Goal: Navigation & Orientation: Find specific page/section

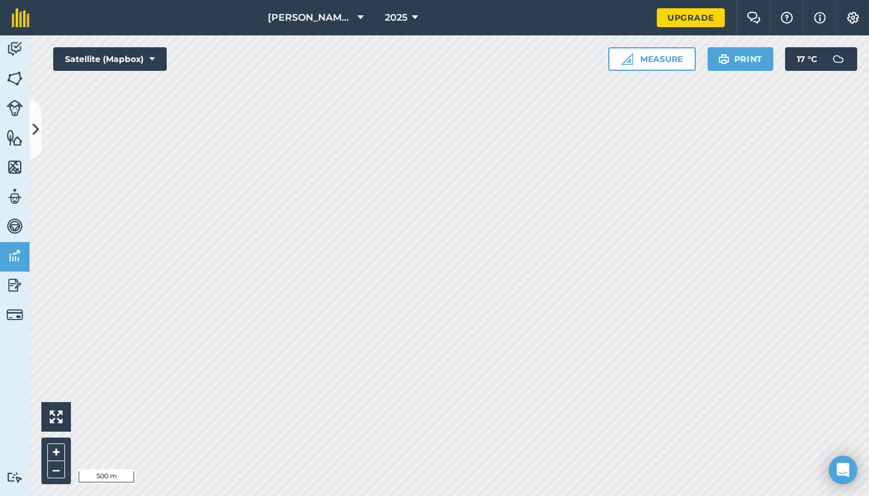
click at [33, 135] on icon at bounding box center [36, 129] width 7 height 21
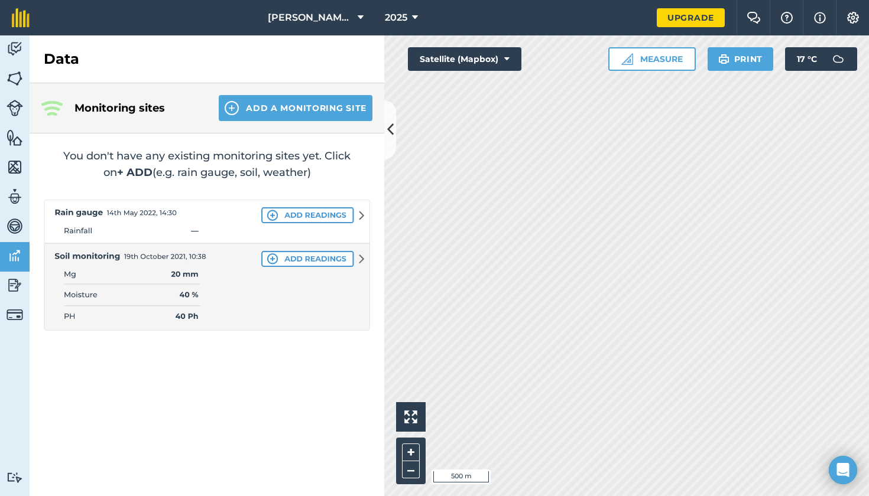
click at [391, 144] on button at bounding box center [390, 129] width 12 height 59
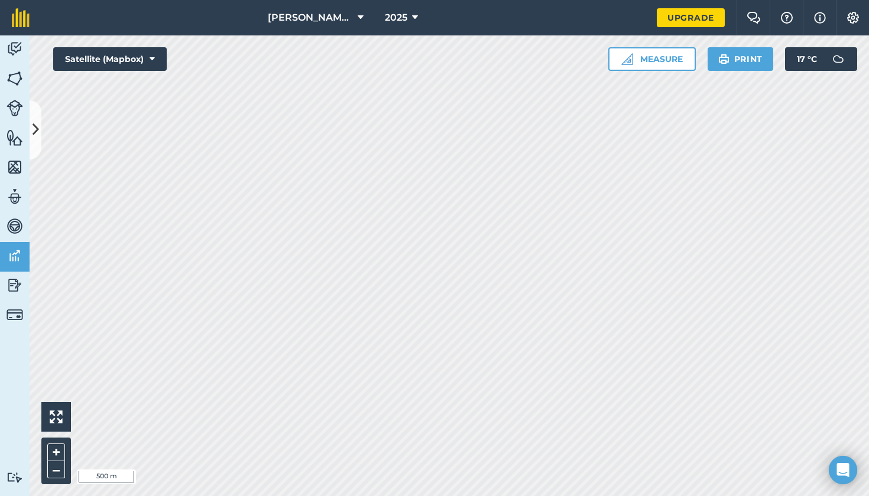
click at [155, 56] on button "Satellite (Mapbox)" at bounding box center [109, 59] width 113 height 24
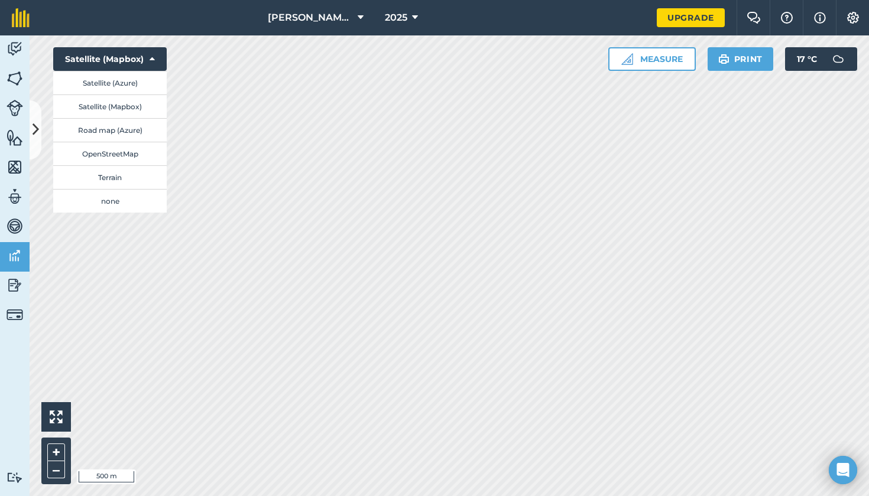
click at [155, 58] on button "Satellite (Mapbox)" at bounding box center [109, 59] width 113 height 24
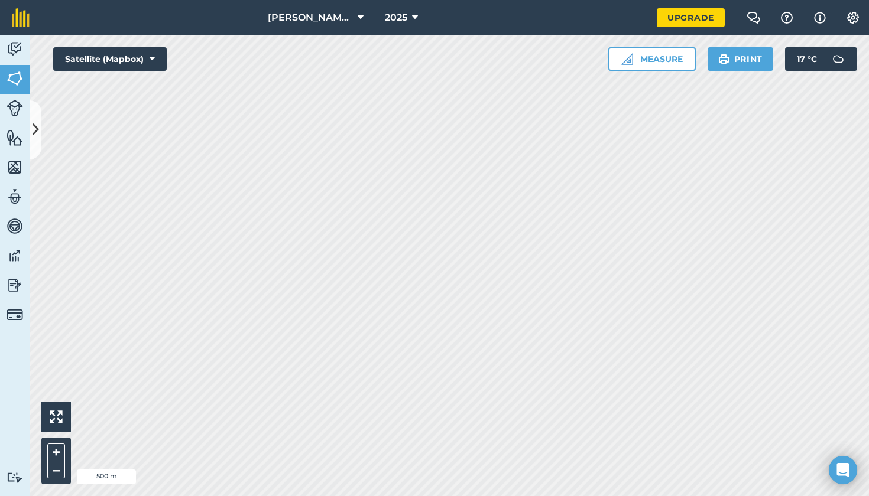
click at [30, 147] on button at bounding box center [36, 129] width 12 height 59
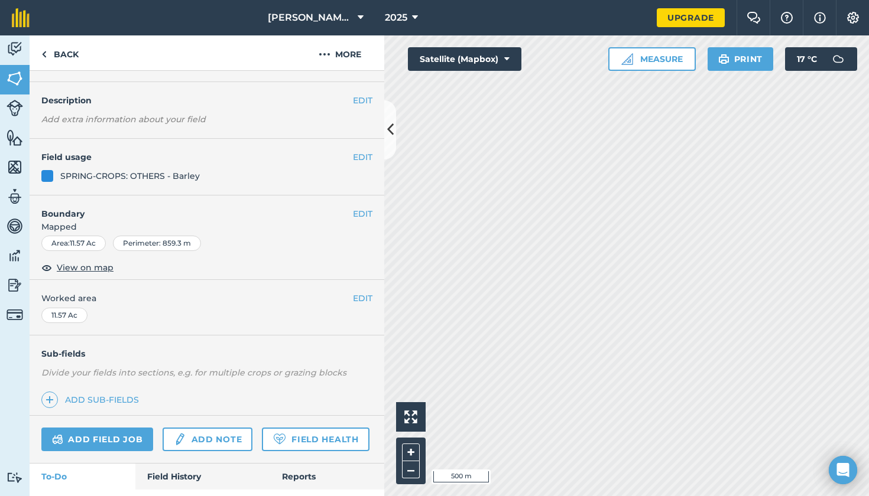
scroll to position [26, 0]
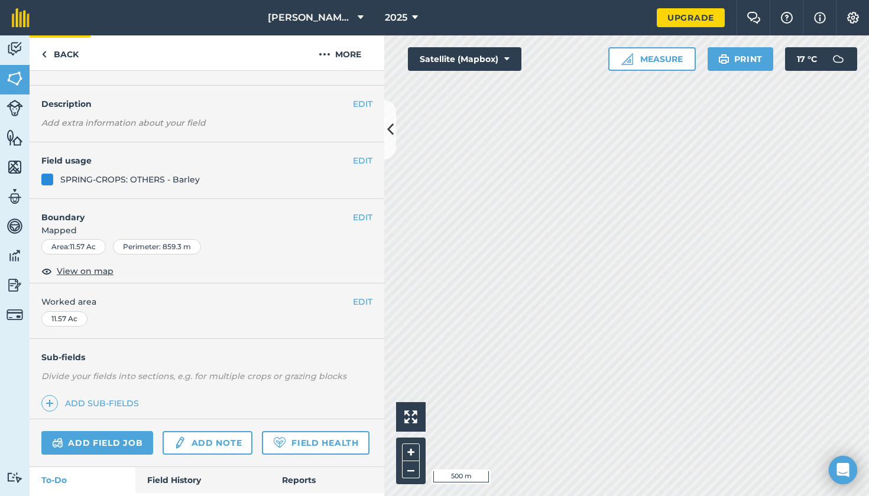
click at [65, 50] on link "Back" at bounding box center [60, 52] width 61 height 35
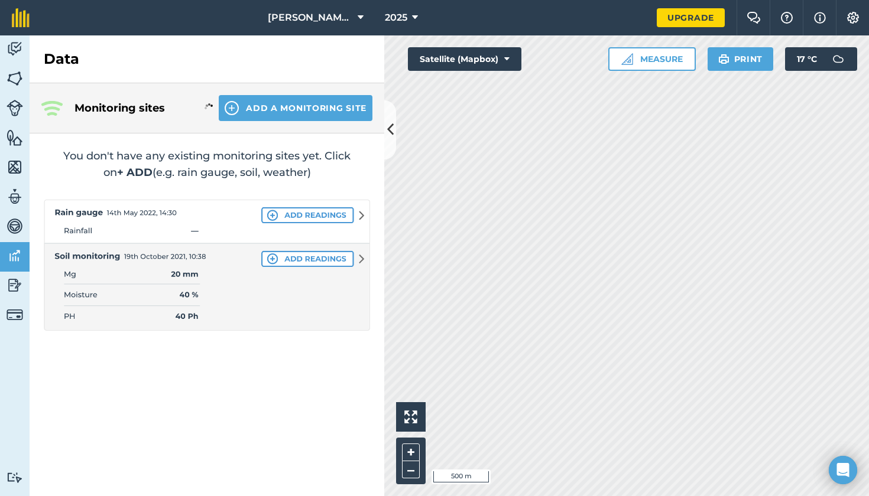
click at [358, 20] on icon at bounding box center [361, 18] width 6 height 14
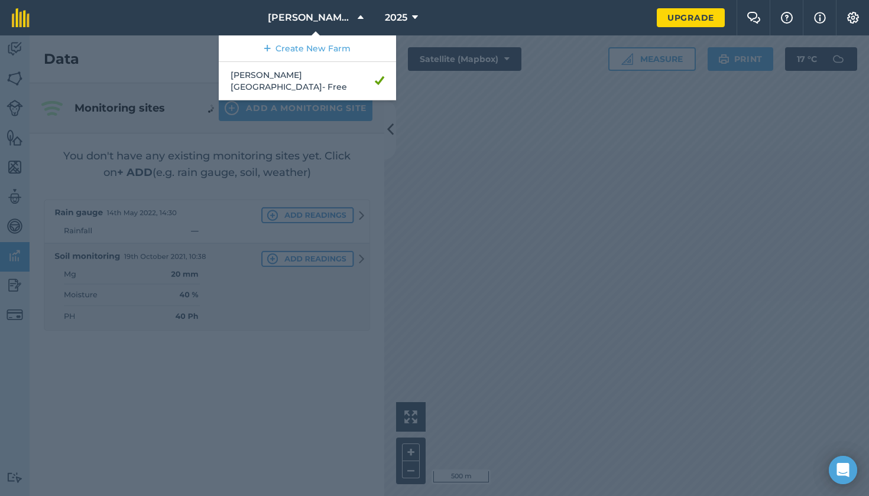
click at [385, 19] on span "2025" at bounding box center [396, 18] width 22 height 14
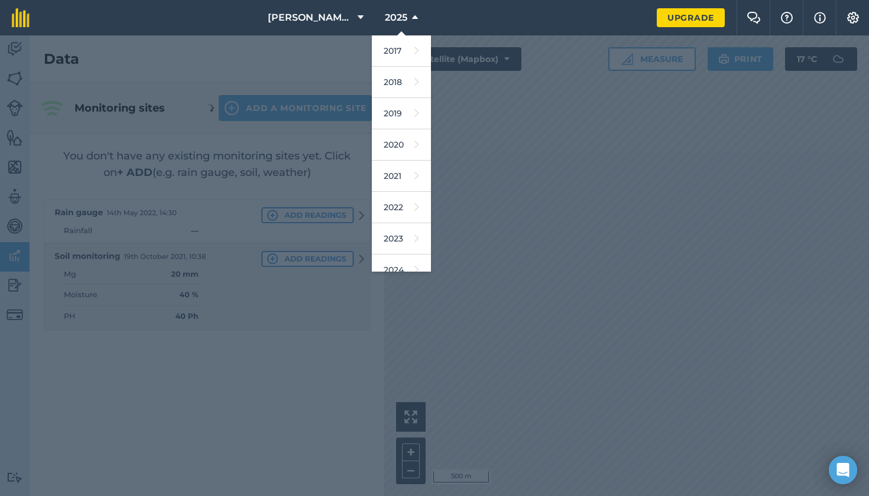
click at [385, 19] on span "2025" at bounding box center [396, 18] width 22 height 14
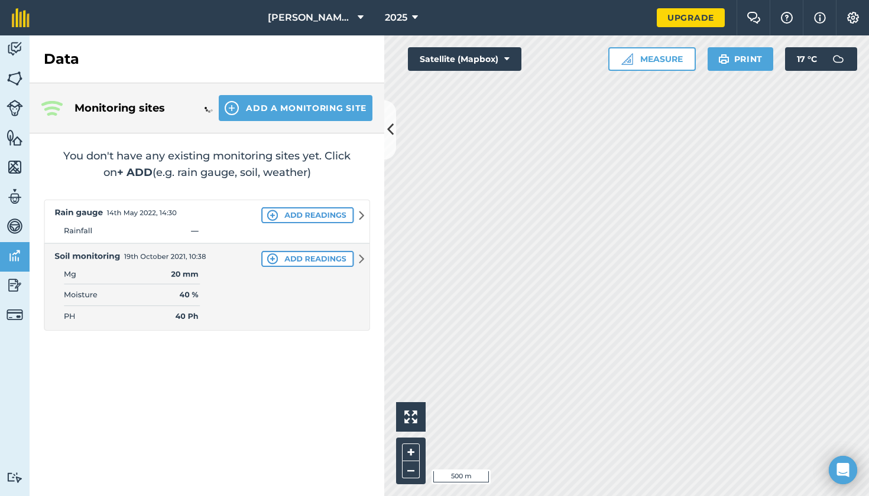
click at [326, 20] on span "[PERSON_NAME][GEOGRAPHIC_DATA]" at bounding box center [310, 18] width 85 height 14
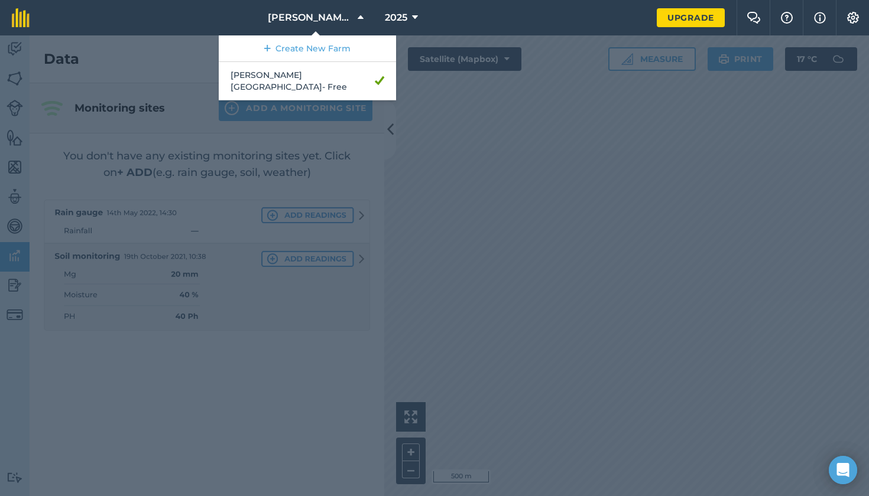
click at [599, 139] on div at bounding box center [434, 265] width 869 height 461
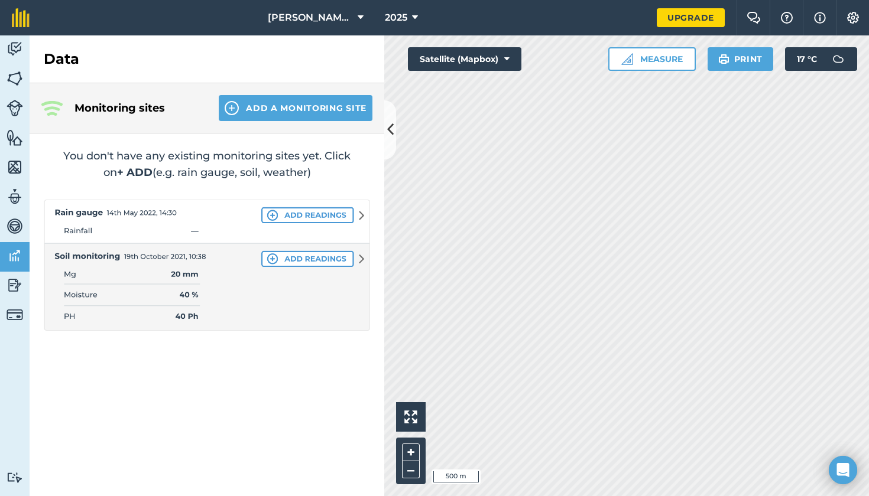
click at [390, 135] on icon at bounding box center [390, 129] width 7 height 21
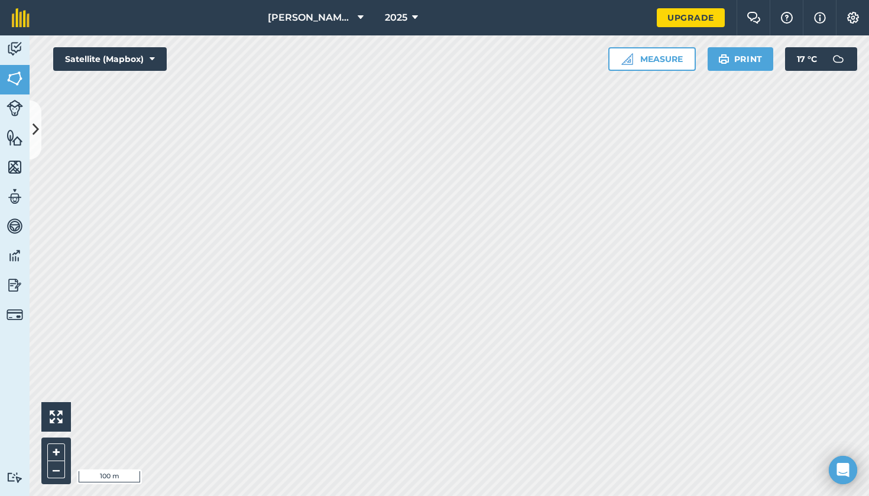
click at [34, 133] on icon at bounding box center [36, 129] width 7 height 21
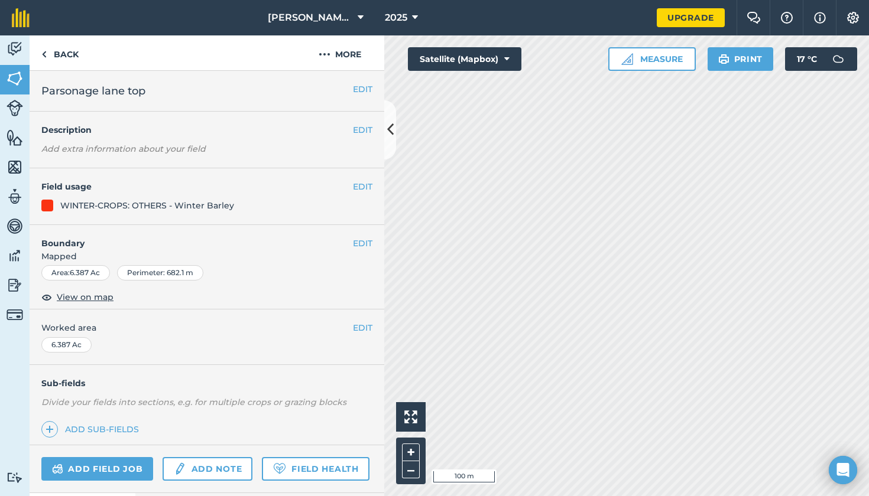
click at [383, 143] on div "EDIT Description Add extra information about your field" at bounding box center [207, 140] width 355 height 57
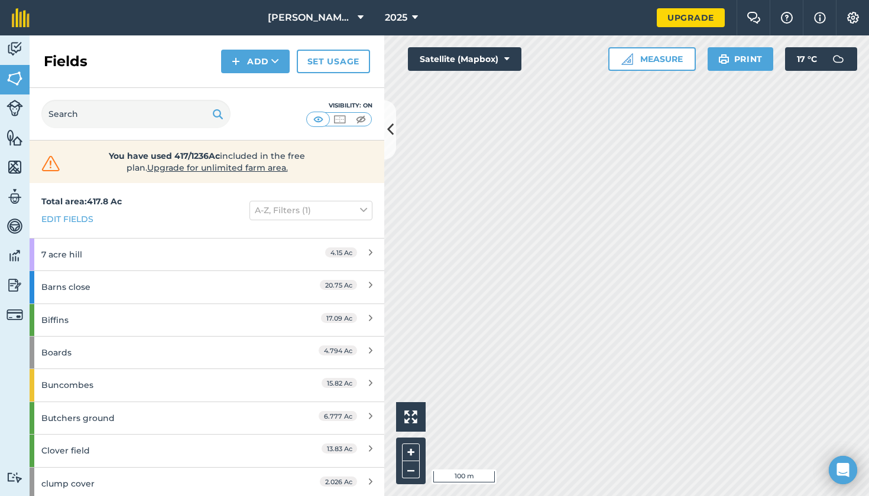
click at [392, 120] on icon at bounding box center [390, 129] width 7 height 21
